Goal: Task Accomplishment & Management: Use online tool/utility

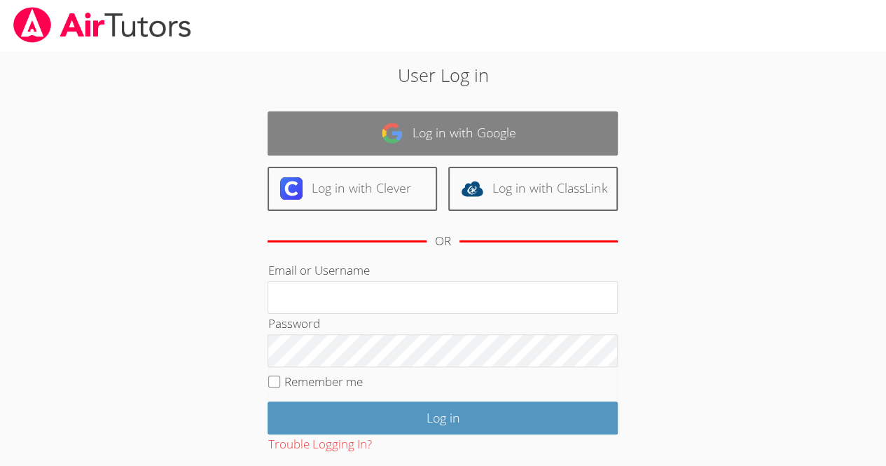
click at [425, 127] on link "Log in with Google" at bounding box center [442, 133] width 350 height 44
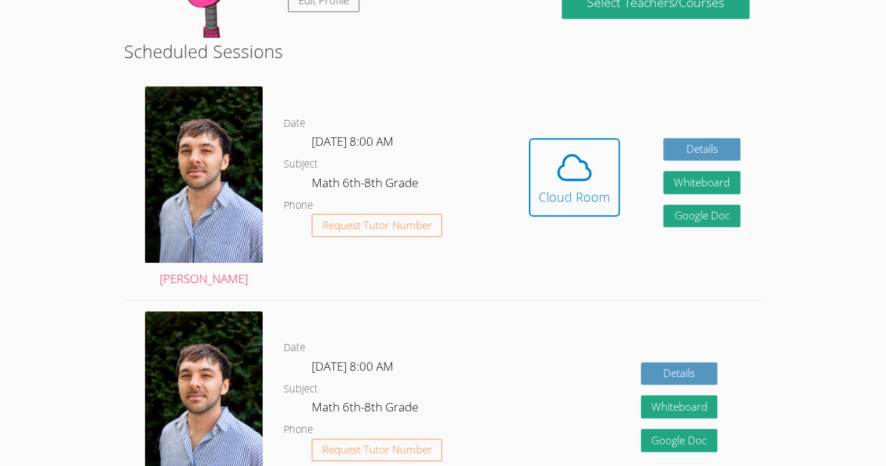
scroll to position [342, 0]
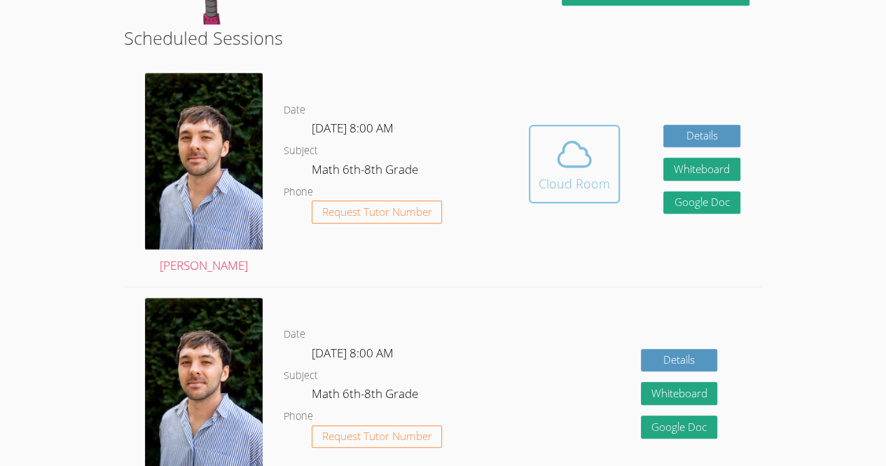
click at [585, 166] on icon at bounding box center [574, 153] width 32 height 25
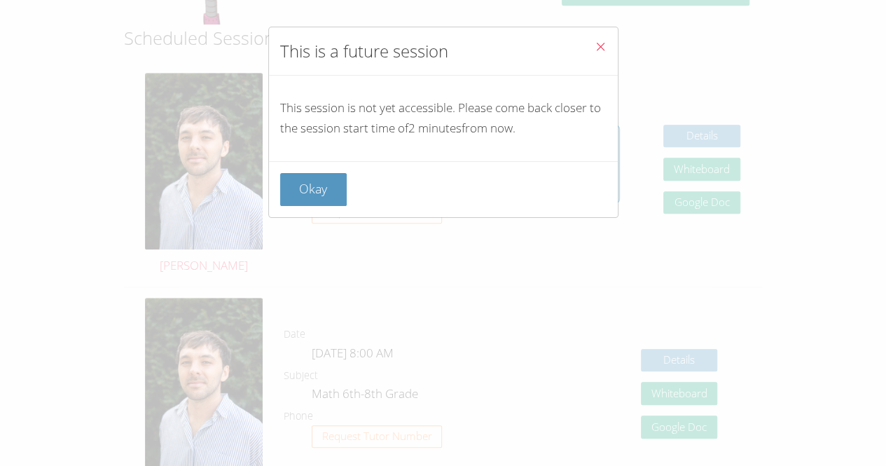
click at [360, 206] on div "Okay" at bounding box center [443, 189] width 349 height 56
click at [311, 199] on button "Okay" at bounding box center [313, 189] width 67 height 33
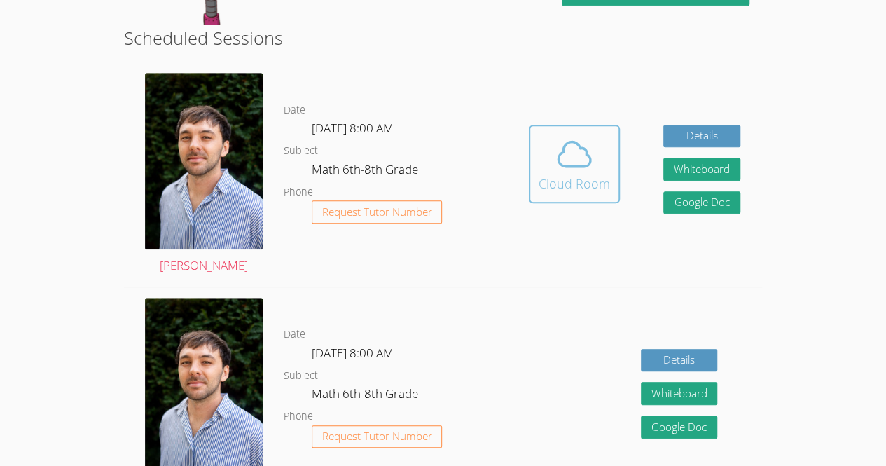
click at [566, 171] on icon at bounding box center [574, 153] width 39 height 39
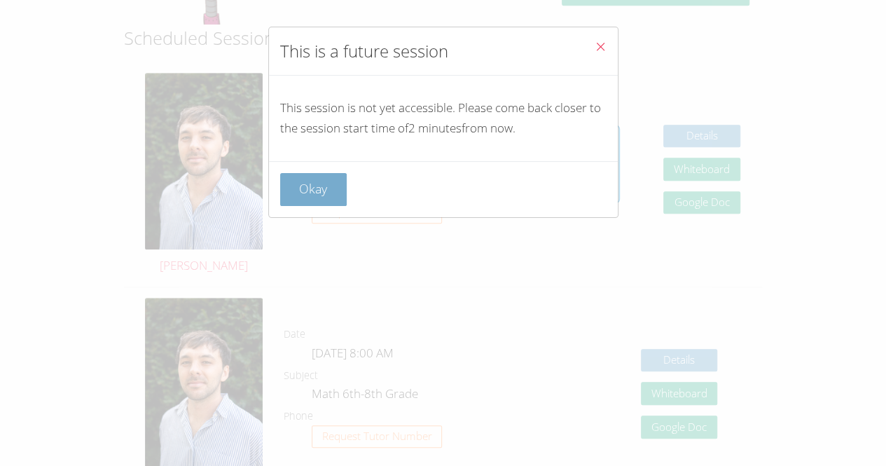
click at [339, 191] on button "Okay" at bounding box center [313, 189] width 67 height 33
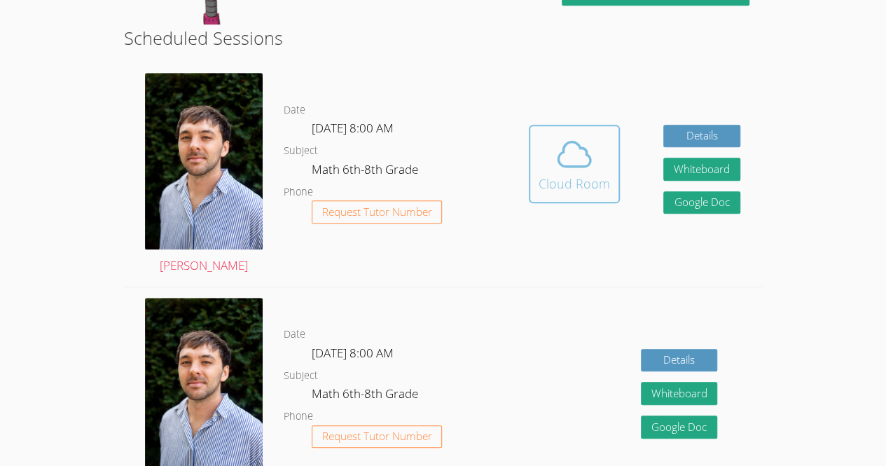
click at [588, 193] on div "Cloud Room" at bounding box center [573, 184] width 71 height 20
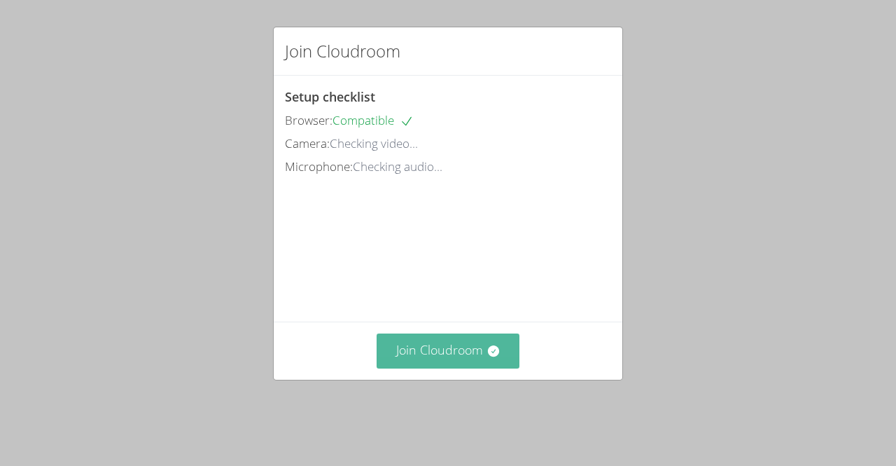
click at [412, 361] on button "Join Cloudroom" at bounding box center [449, 350] width 144 height 34
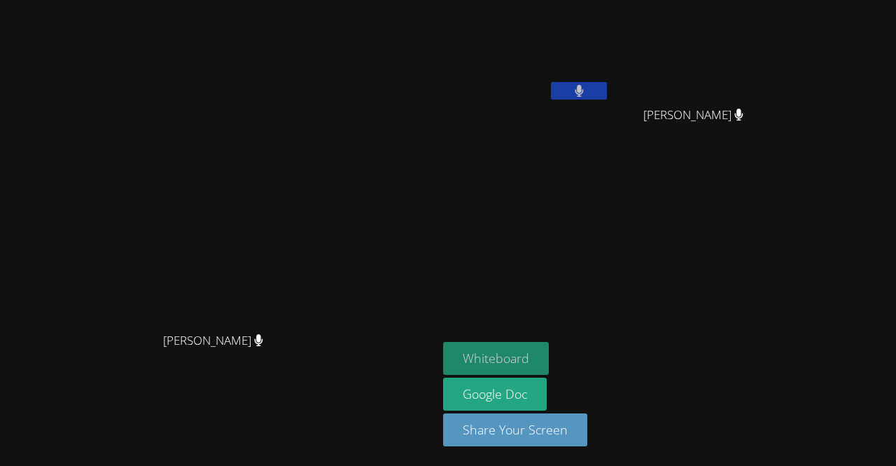
click at [549, 346] on button "Whiteboard" at bounding box center [496, 358] width 106 height 33
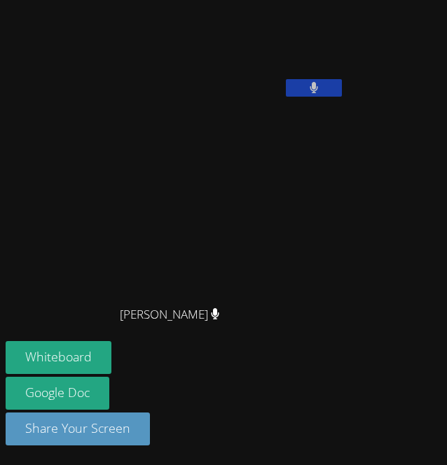
click at [280, 230] on video at bounding box center [175, 204] width 210 height 190
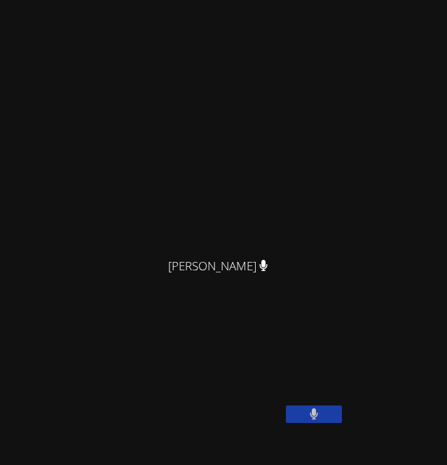
drag, startPoint x: 341, startPoint y: 230, endPoint x: 420, endPoint y: 105, distance: 147.6
click at [328, 113] on video at bounding box center [223, 128] width 210 height 245
click at [374, 232] on div "[PERSON_NAME]" at bounding box center [224, 128] width 436 height 245
click at [118, 76] on video at bounding box center [223, 128] width 210 height 245
click at [118, 34] on video at bounding box center [223, 128] width 210 height 245
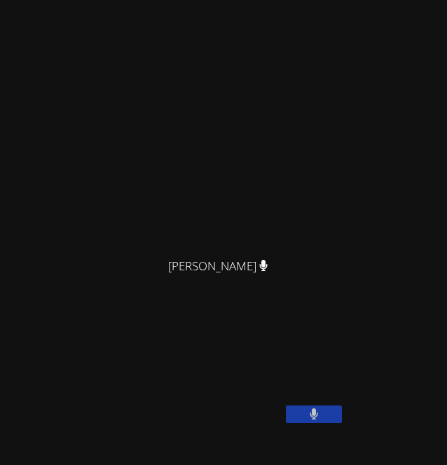
click at [118, 98] on video at bounding box center [223, 128] width 210 height 245
click at [55, 337] on video at bounding box center [111, 370] width 210 height 105
click at [328, 178] on video at bounding box center [223, 128] width 210 height 245
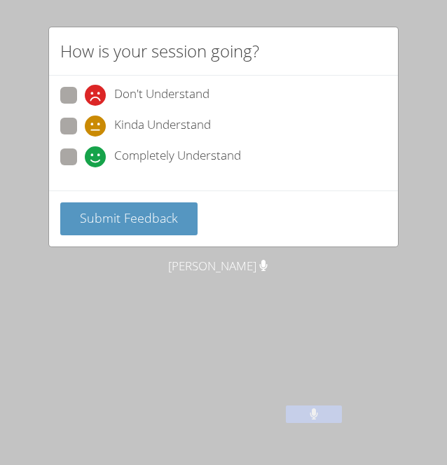
click at [137, 148] on span "Completely Understand" at bounding box center [177, 156] width 127 height 21
click at [97, 148] on input "Completely Understand" at bounding box center [91, 154] width 12 height 12
radio input "true"
click at [186, 133] on span "Kinda Understand" at bounding box center [162, 126] width 97 height 21
click at [97, 130] on input "Kinda Understand" at bounding box center [91, 124] width 12 height 12
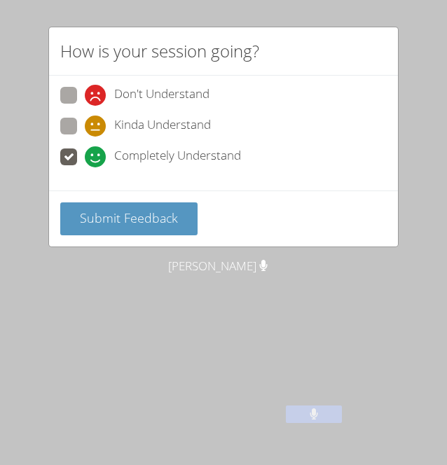
radio input "true"
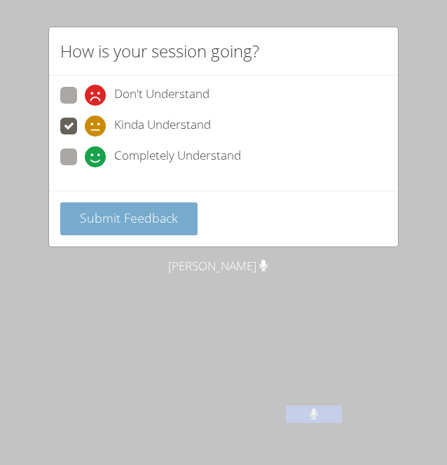
click at [166, 220] on span "Submit Feedback" at bounding box center [129, 217] width 98 height 17
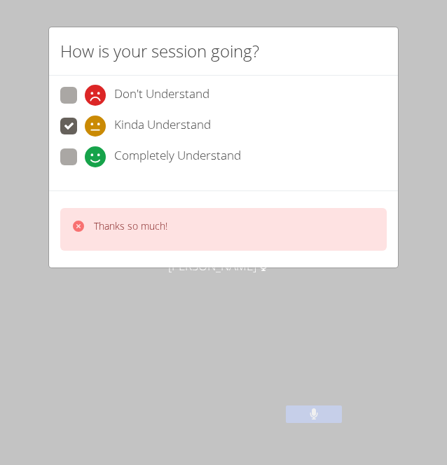
click at [273, 225] on div "Thanks so much!" at bounding box center [223, 229] width 326 height 43
